Goal: Navigation & Orientation: Find specific page/section

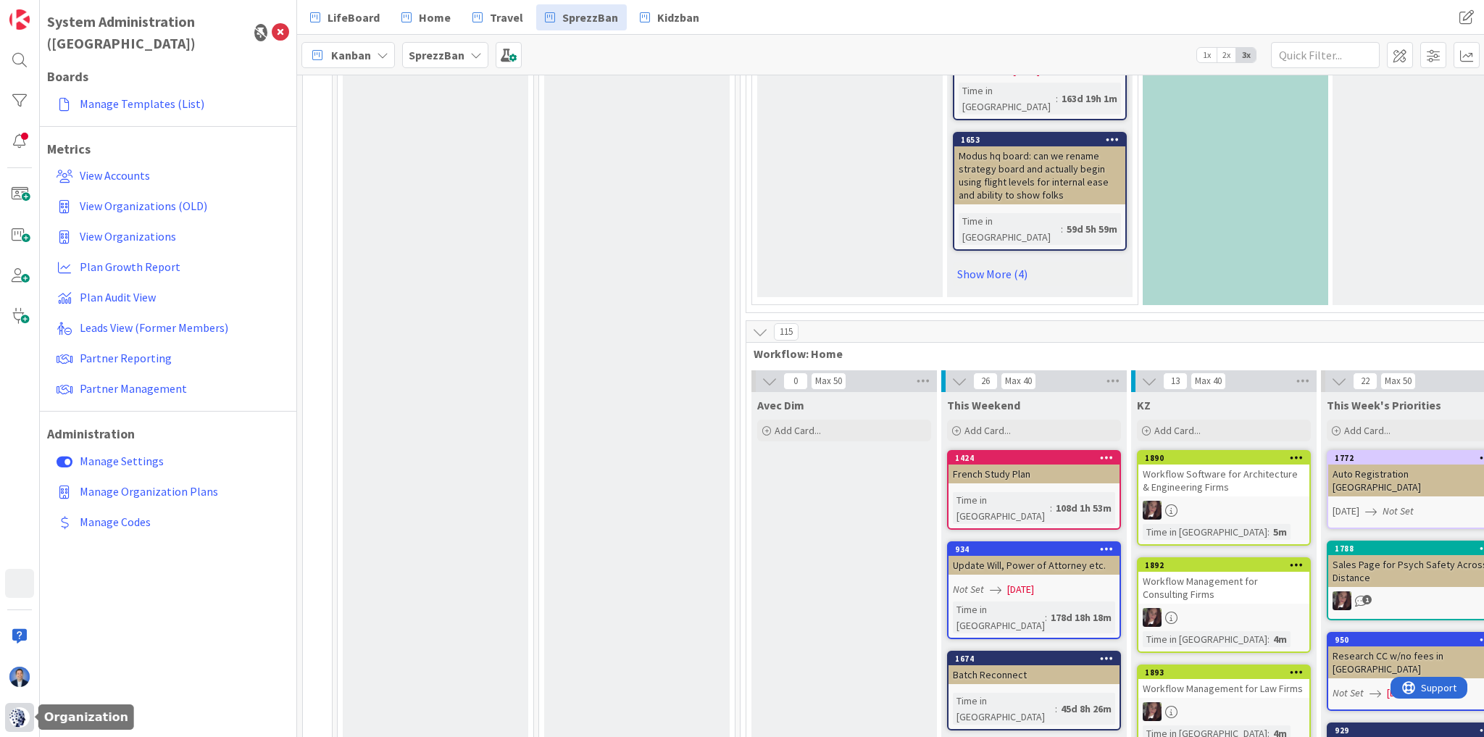
click at [18, 720] on img at bounding box center [19, 717] width 20 height 20
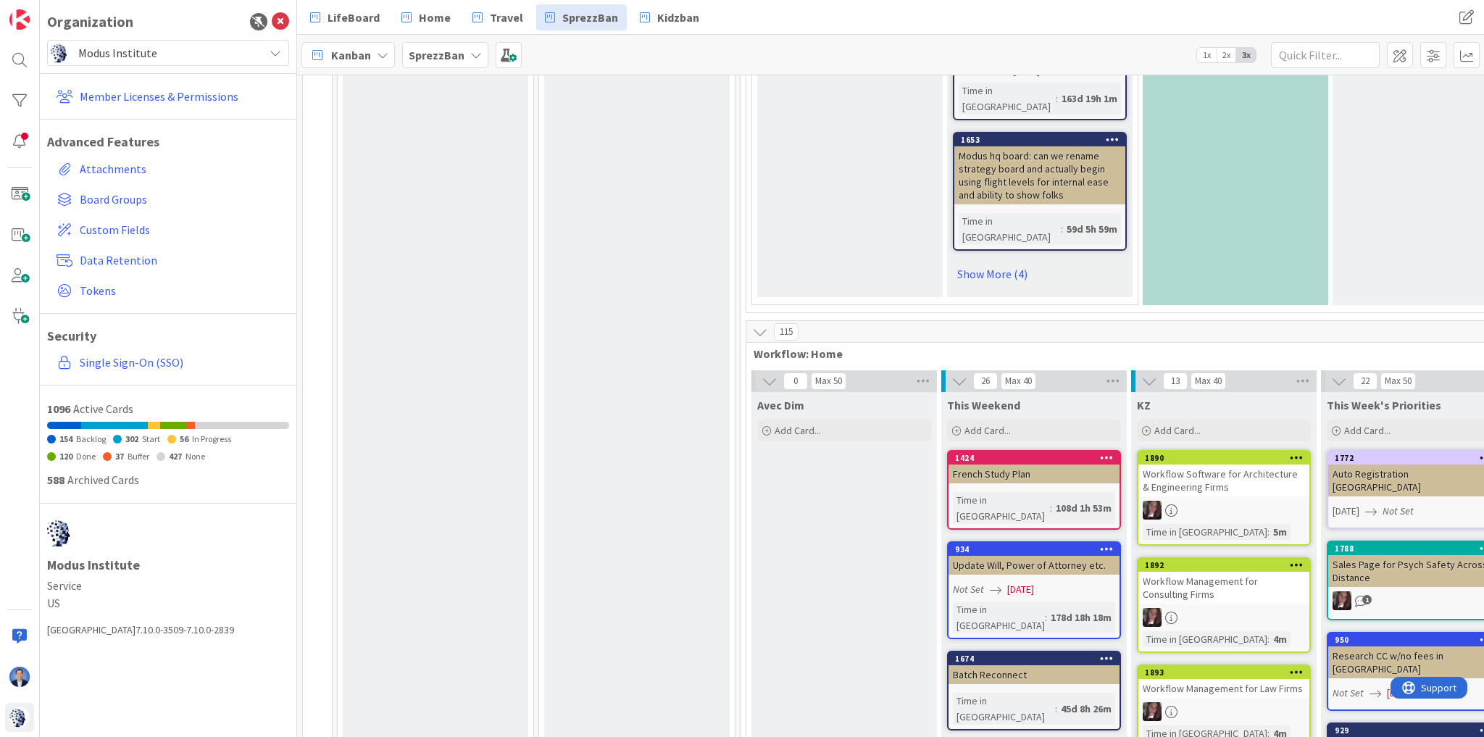
click at [161, 46] on span "Modus Institute" at bounding box center [167, 53] width 178 height 20
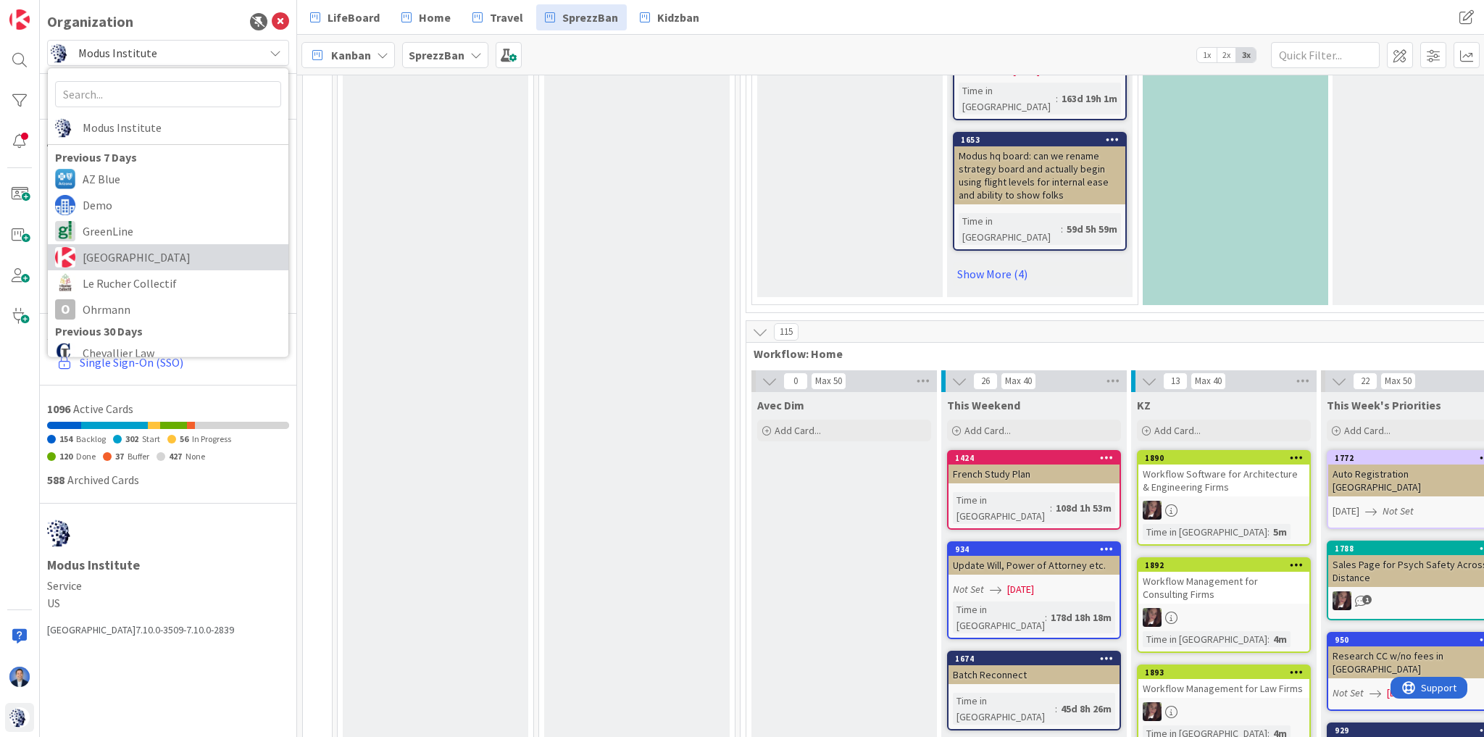
drag, startPoint x: 144, startPoint y: 252, endPoint x: 151, endPoint y: 255, distance: 7.8
click at [144, 252] on span "[GEOGRAPHIC_DATA]" at bounding box center [182, 257] width 199 height 22
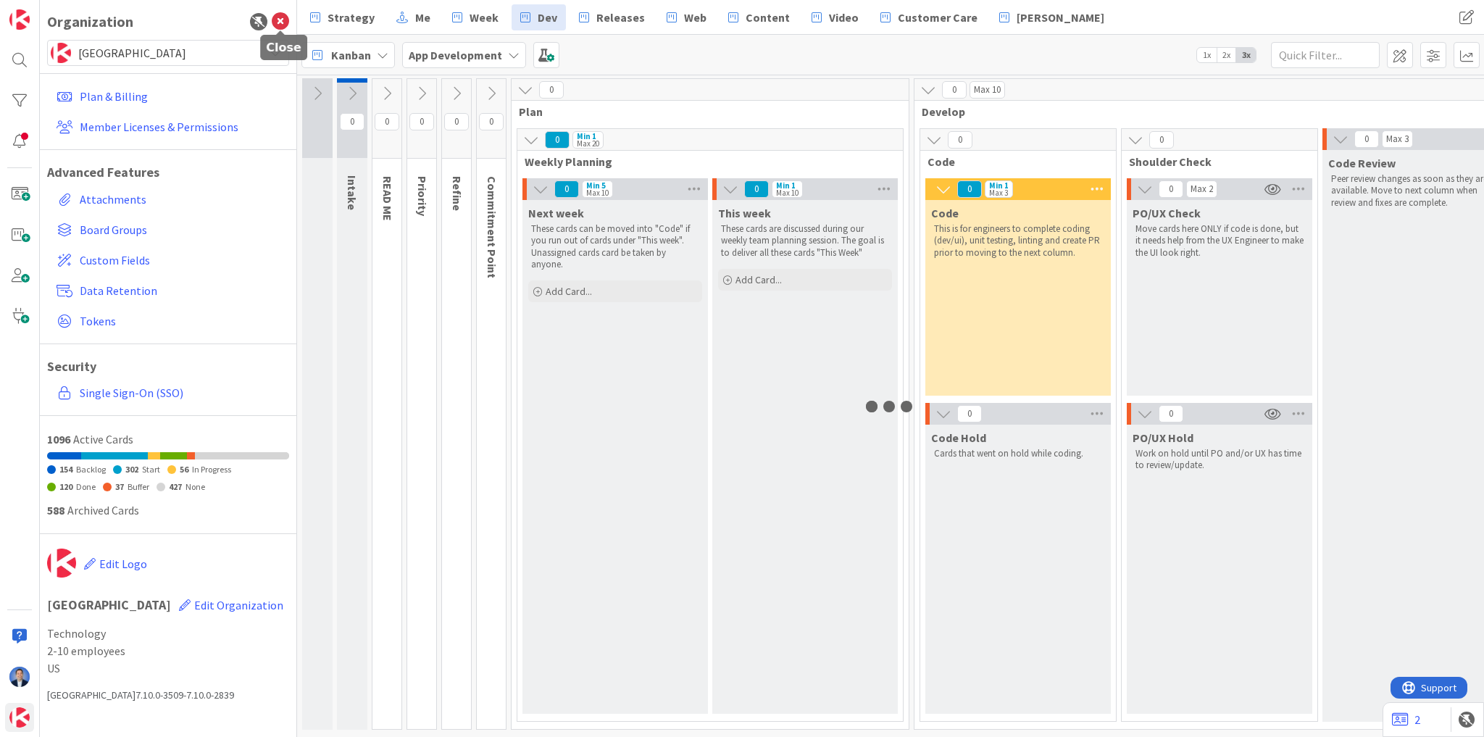
click at [278, 25] on icon at bounding box center [280, 21] width 17 height 17
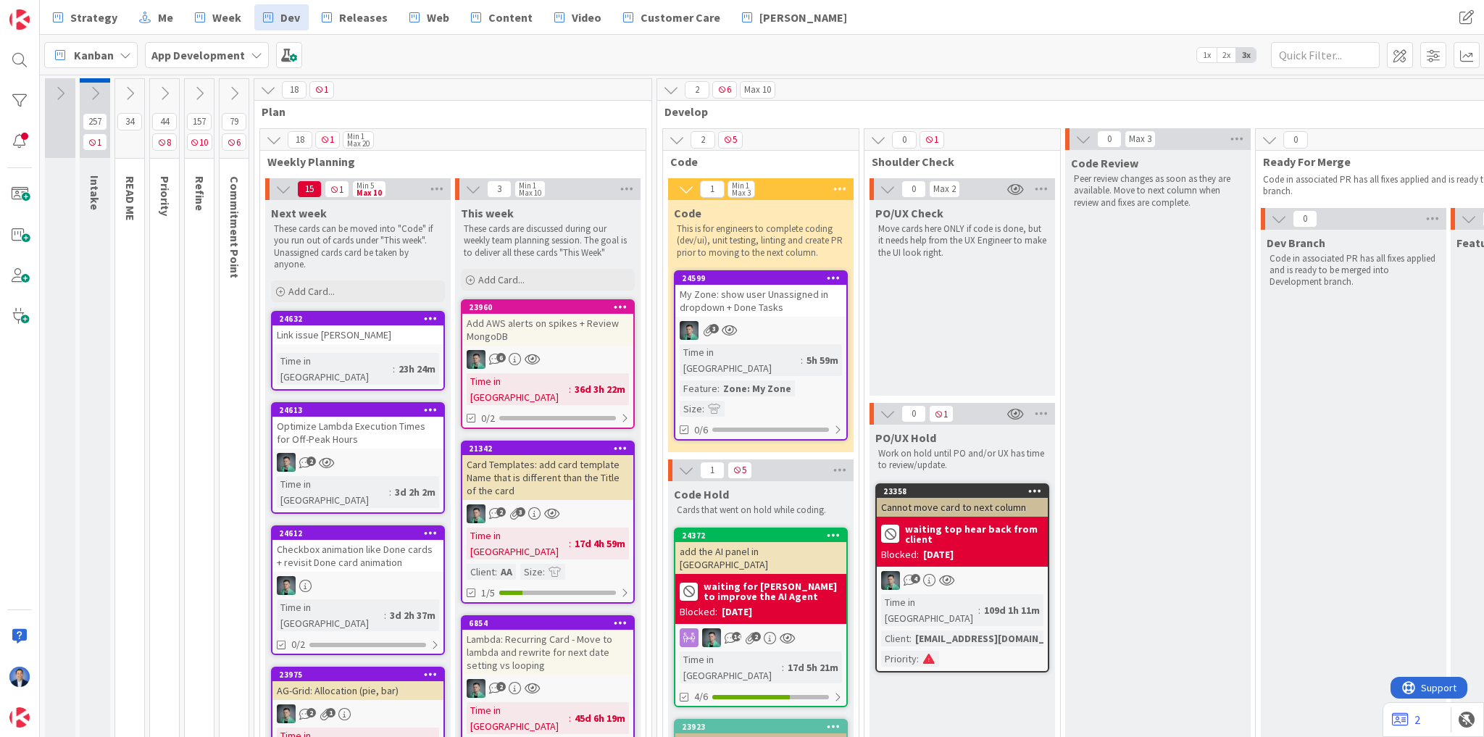
click at [28, 467] on div at bounding box center [20, 368] width 40 height 737
click at [241, 52] on b "App Development" at bounding box center [197, 55] width 93 height 14
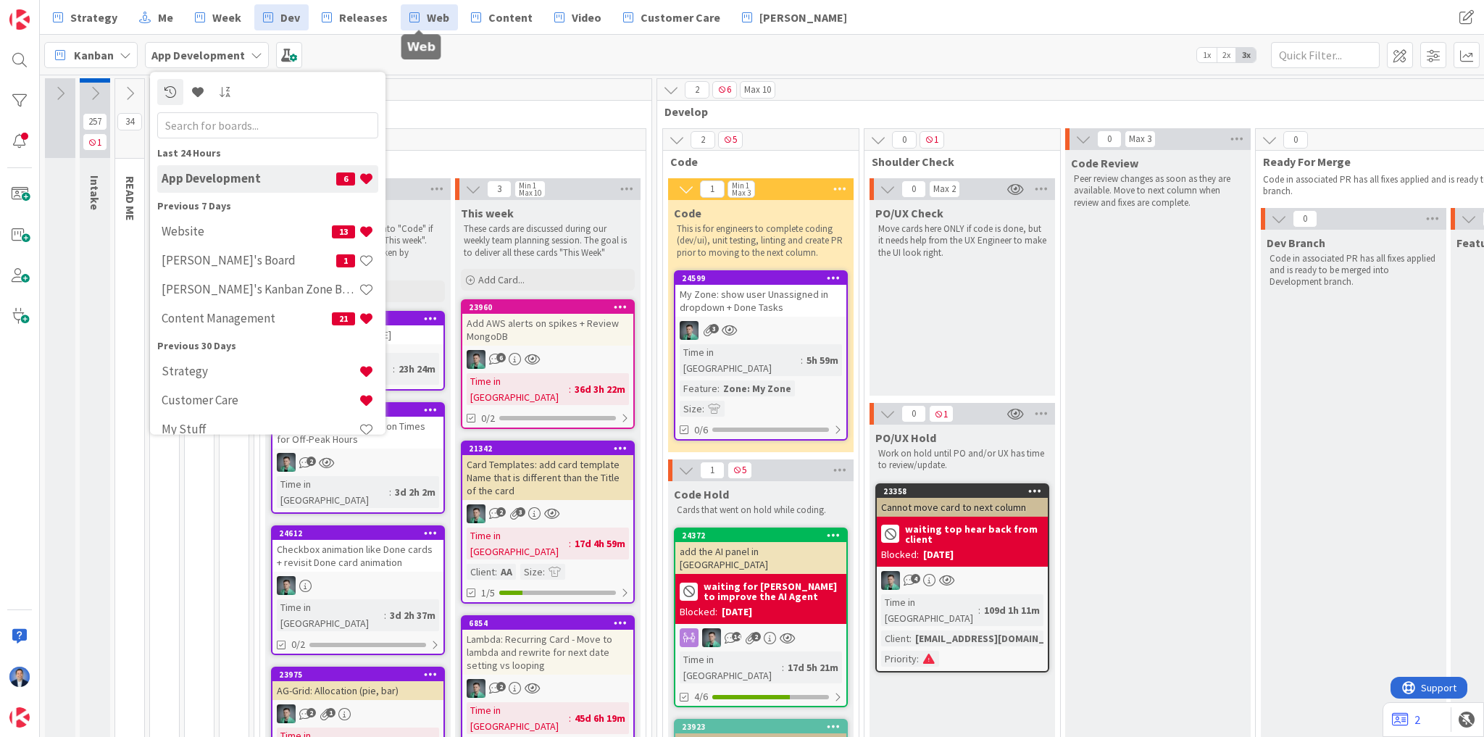
click at [415, 18] on link "Web" at bounding box center [429, 17] width 57 height 26
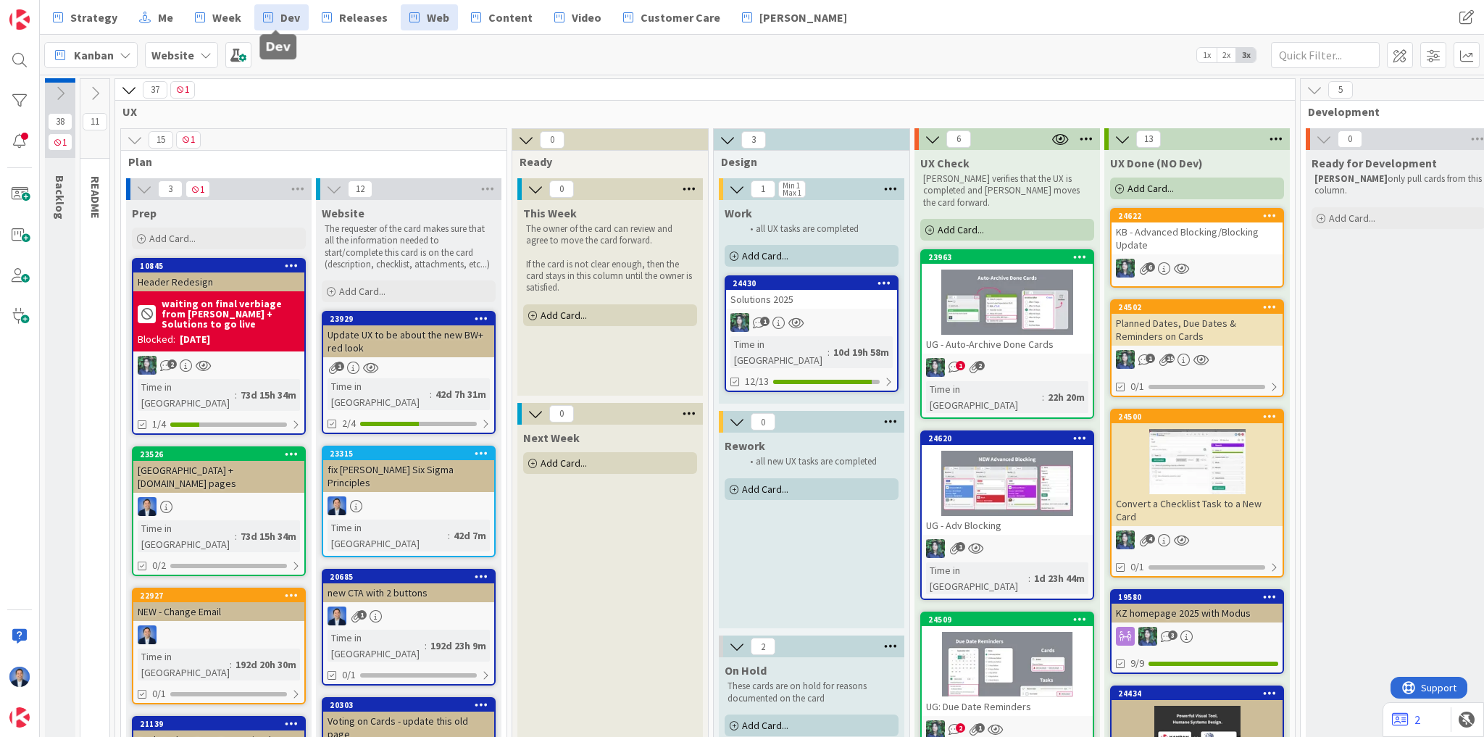
click at [271, 20] on link "Dev" at bounding box center [281, 17] width 54 height 26
